Goal: Transaction & Acquisition: Purchase product/service

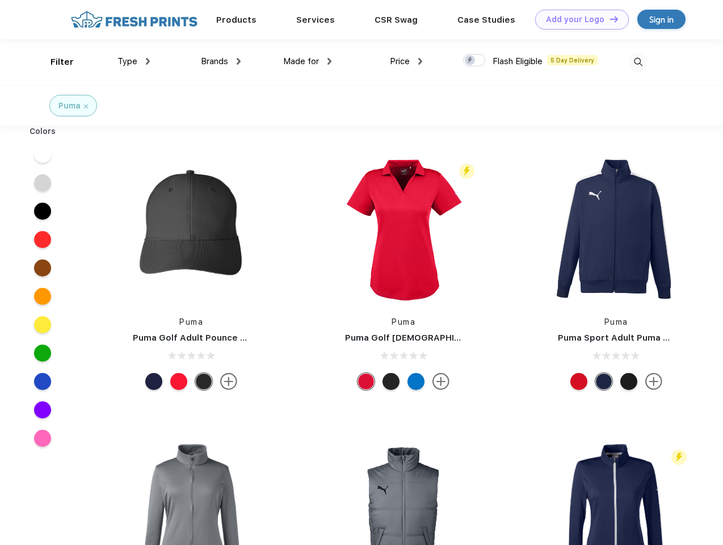
scroll to position [1, 0]
click at [578, 19] on link "Add your Logo Design Tool" at bounding box center [582, 20] width 94 height 20
click at [0, 0] on div "Design Tool" at bounding box center [0, 0] width 0 height 0
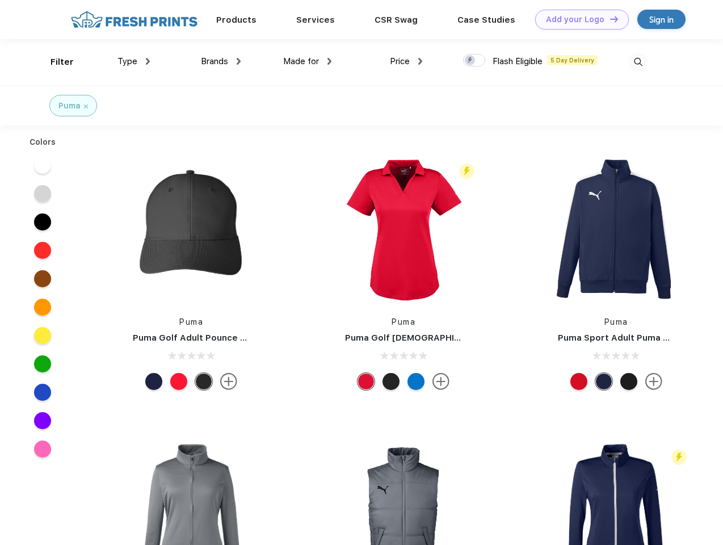
click at [609, 19] on link "Add your Logo Design Tool" at bounding box center [582, 20] width 94 height 20
click at [54, 62] on div "Filter" at bounding box center [62, 62] width 23 height 13
click at [134, 61] on span "Type" at bounding box center [128, 61] width 20 height 10
click at [221, 61] on span "Brands" at bounding box center [214, 61] width 27 height 10
click at [308, 61] on span "Made for" at bounding box center [301, 61] width 36 height 10
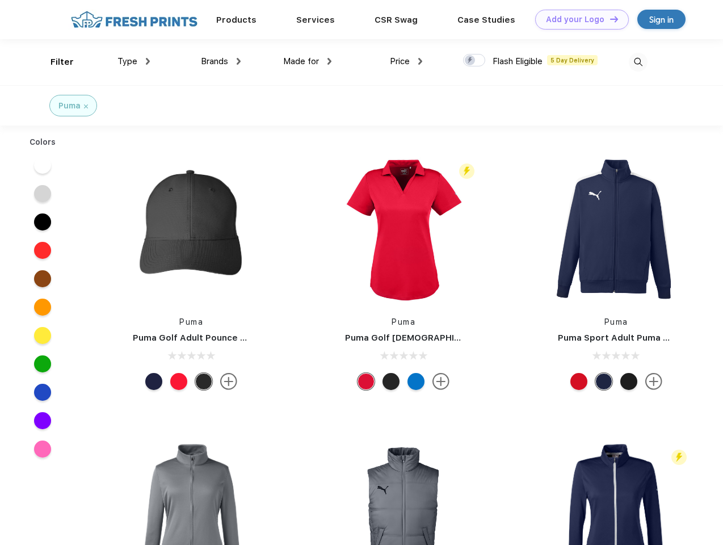
click at [406, 61] on span "Price" at bounding box center [400, 61] width 20 height 10
click at [475, 61] on div at bounding box center [474, 60] width 22 height 12
click at [471, 61] on input "checkbox" at bounding box center [466, 56] width 7 height 7
click at [638, 62] on img at bounding box center [638, 62] width 19 height 19
